Goal: Register for event/course

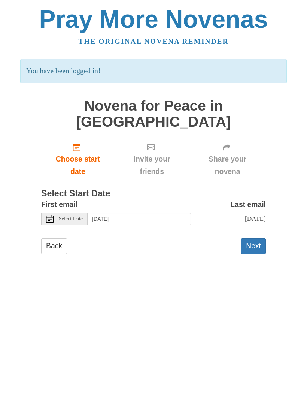
click at [254, 238] on button "Next" at bounding box center [253, 245] width 25 height 15
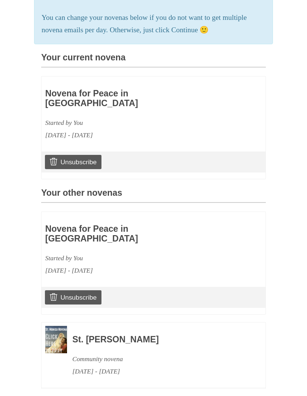
scroll to position [165, 0]
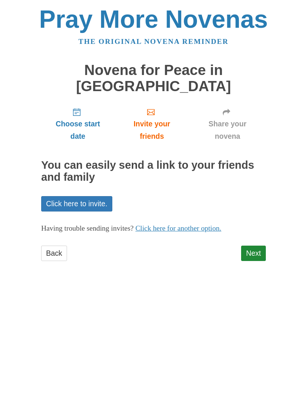
click at [257, 246] on link "Next" at bounding box center [253, 253] width 25 height 15
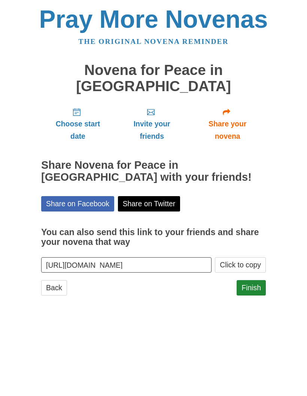
click at [255, 280] on link "Finish" at bounding box center [251, 287] width 29 height 15
